Goal: Book appointment/travel/reservation

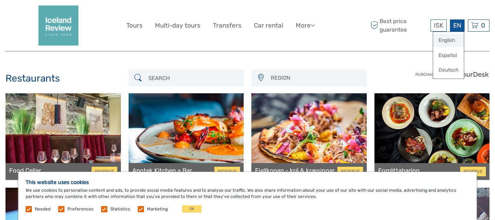
click at [449, 38] on link "English" at bounding box center [448, 40] width 31 height 13
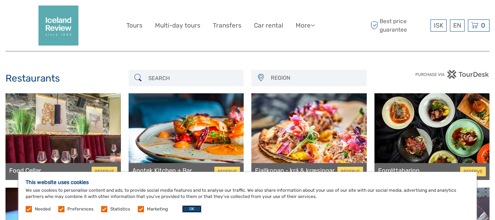
click at [186, 208] on button "OK" at bounding box center [191, 208] width 19 height 7
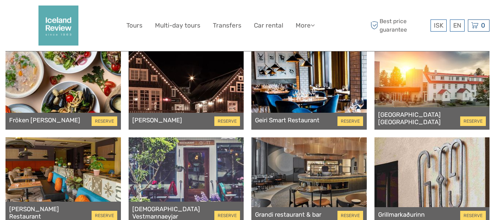
scroll to position [1100, 0]
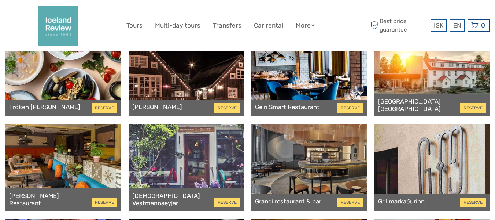
click at [58, 90] on div at bounding box center [62, 73] width 115 height 87
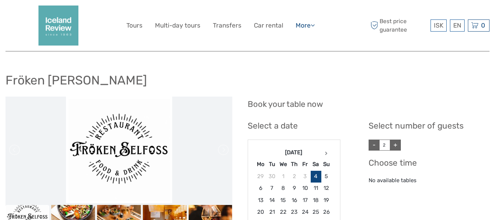
click at [304, 27] on link "More" at bounding box center [305, 25] width 19 height 11
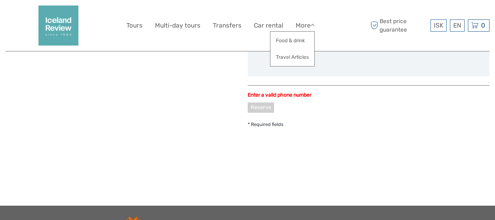
scroll to position [150, 0]
